Goal: Information Seeking & Learning: Learn about a topic

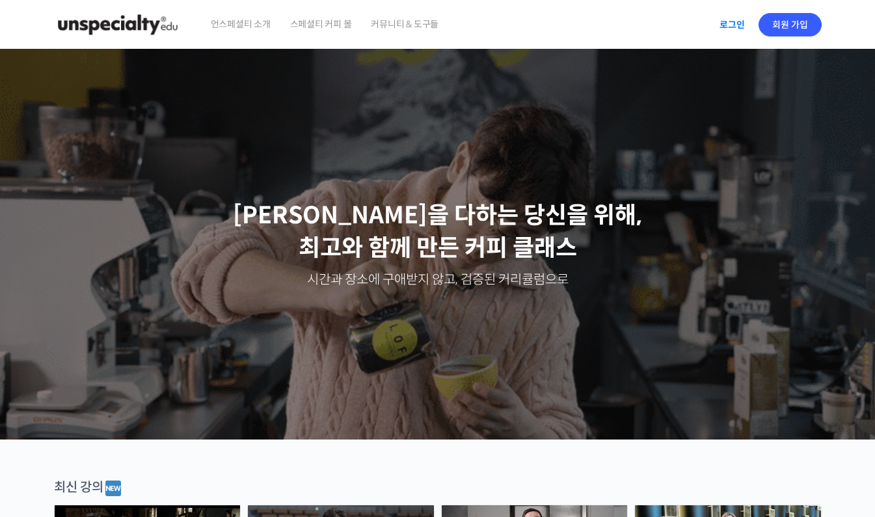
click at [731, 26] on link "로그인" at bounding box center [732, 25] width 41 height 30
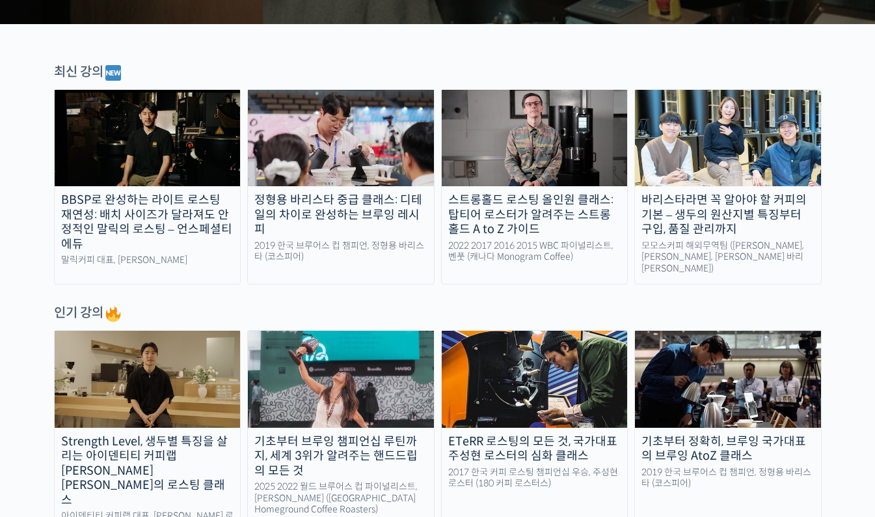
scroll to position [418, 0]
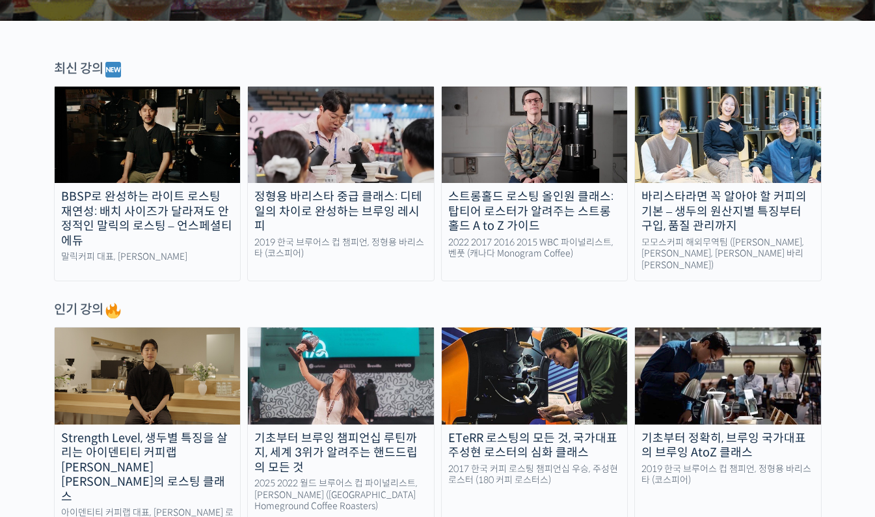
click at [705, 206] on div "바리스타라면 꼭 알아야 할 커피의 기본 – 생두의 원산지별 특징부터 구입, 품질 관리까지" at bounding box center [728, 211] width 186 height 44
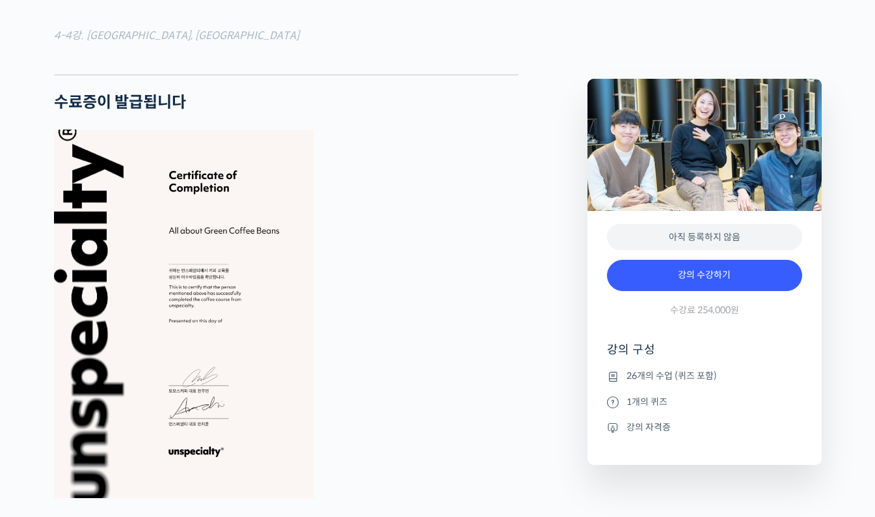
scroll to position [4965, 0]
